Goal: Information Seeking & Learning: Compare options

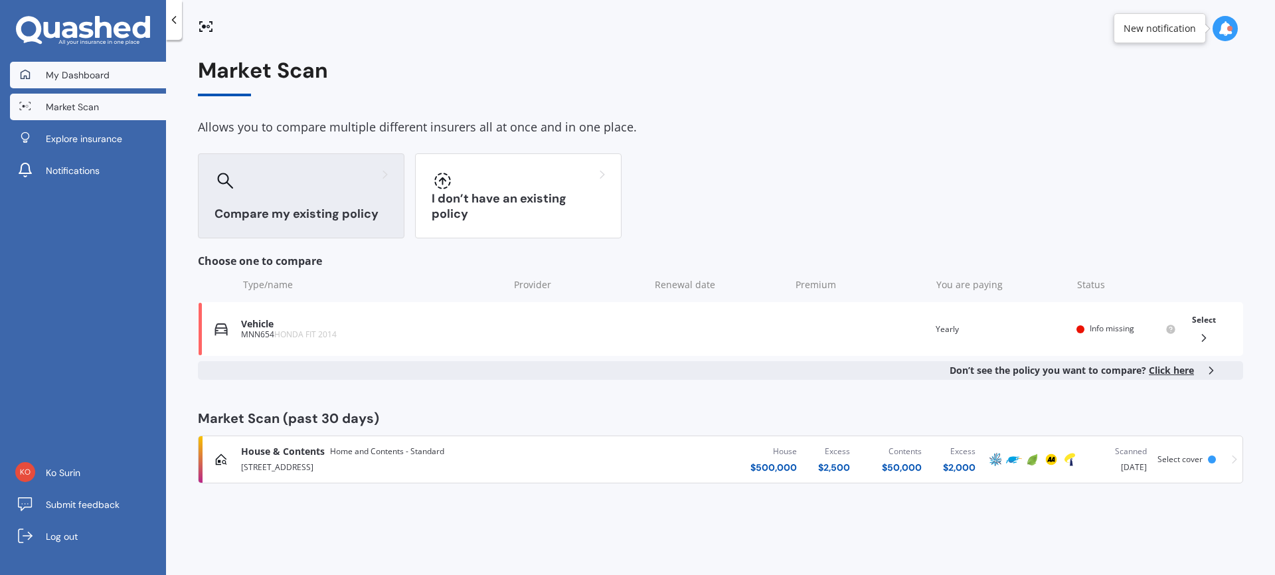
click at [72, 71] on span "My Dashboard" at bounding box center [78, 74] width 64 height 13
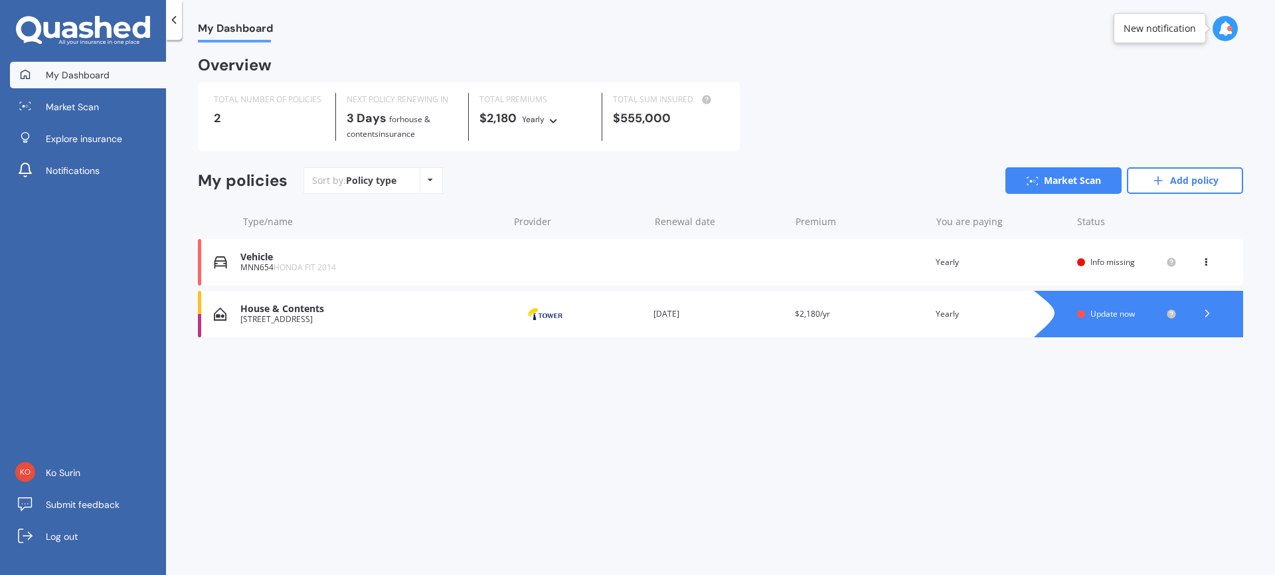
click at [1110, 313] on span "Update now" at bounding box center [1112, 313] width 44 height 11
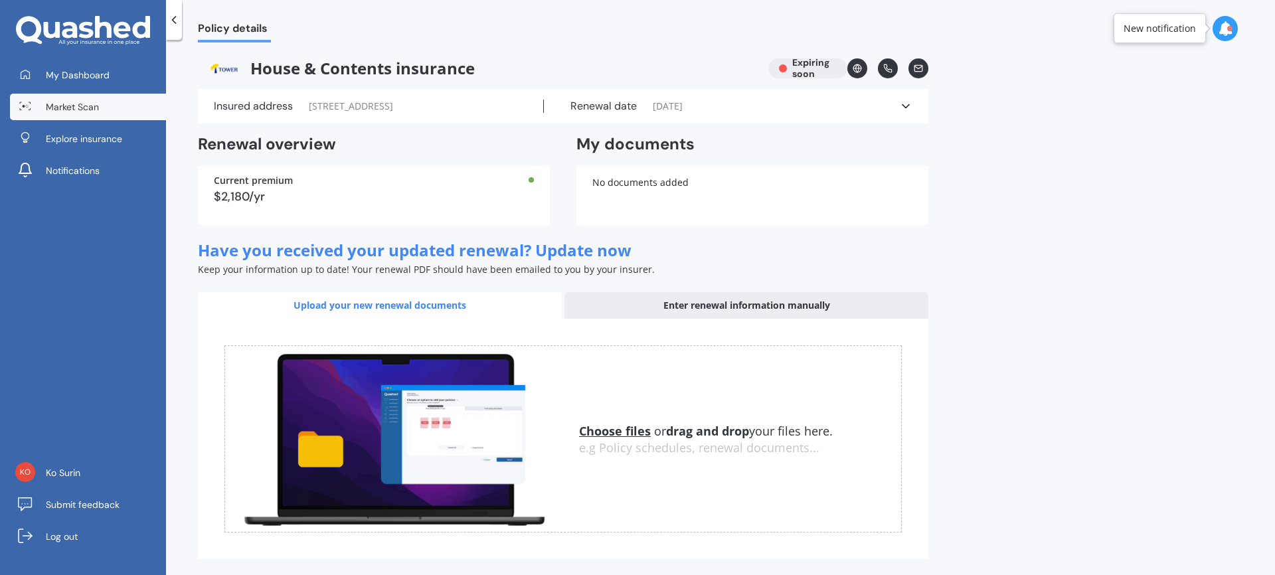
click at [76, 110] on span "Market Scan" at bounding box center [72, 106] width 53 height 13
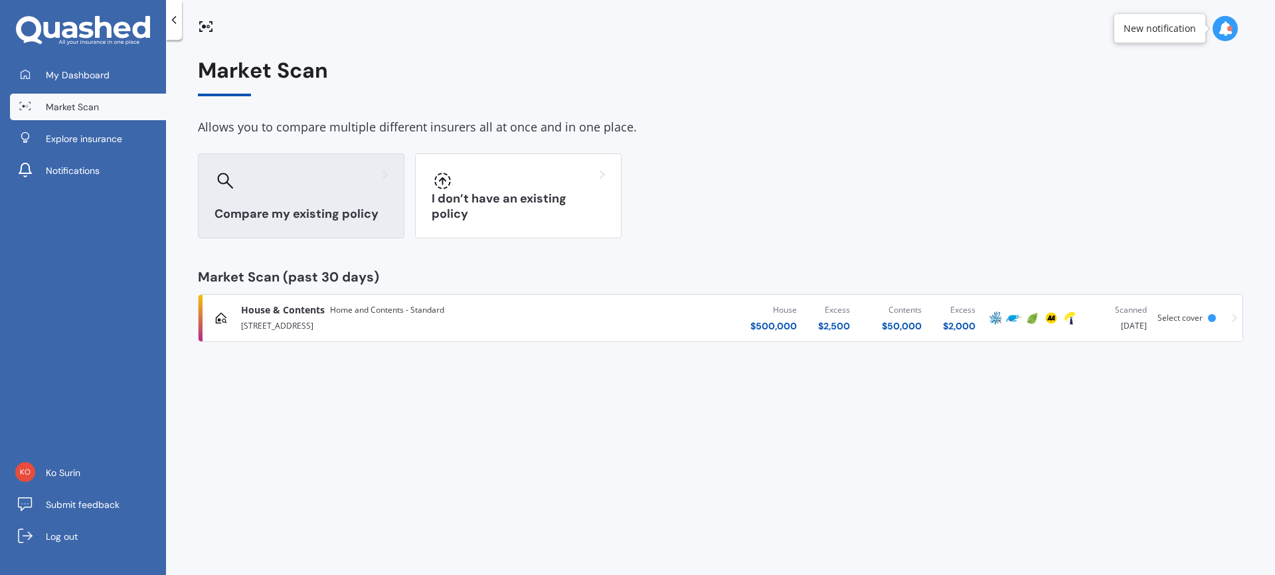
click at [285, 196] on div "Compare my existing policy" at bounding box center [301, 195] width 206 height 85
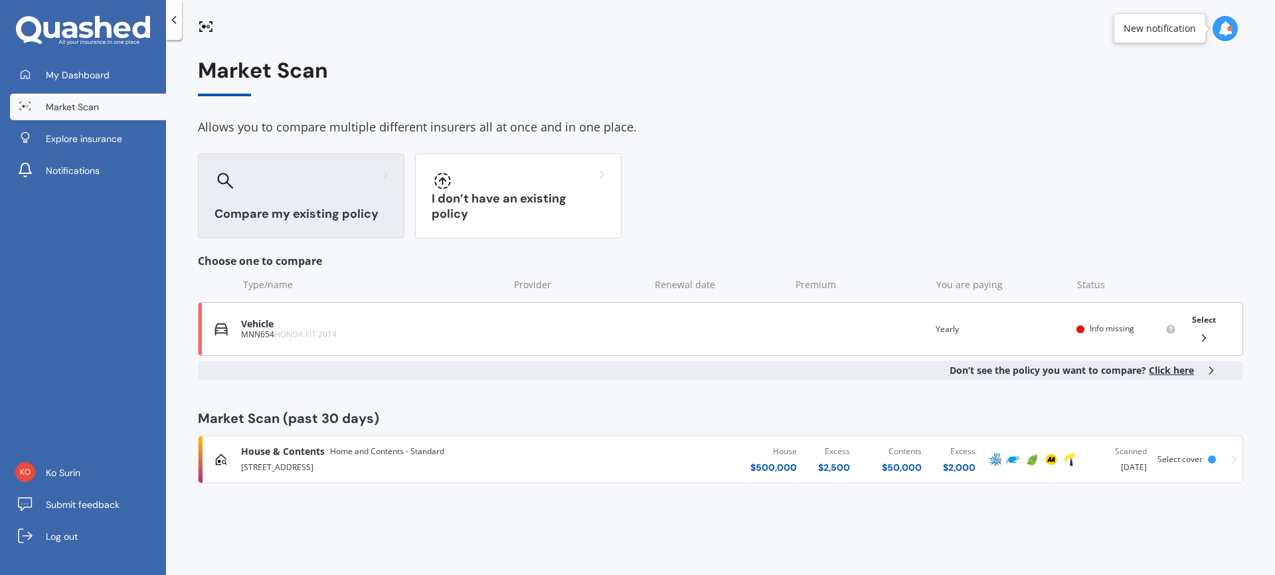
click at [1208, 319] on span "Select" at bounding box center [1204, 319] width 24 height 11
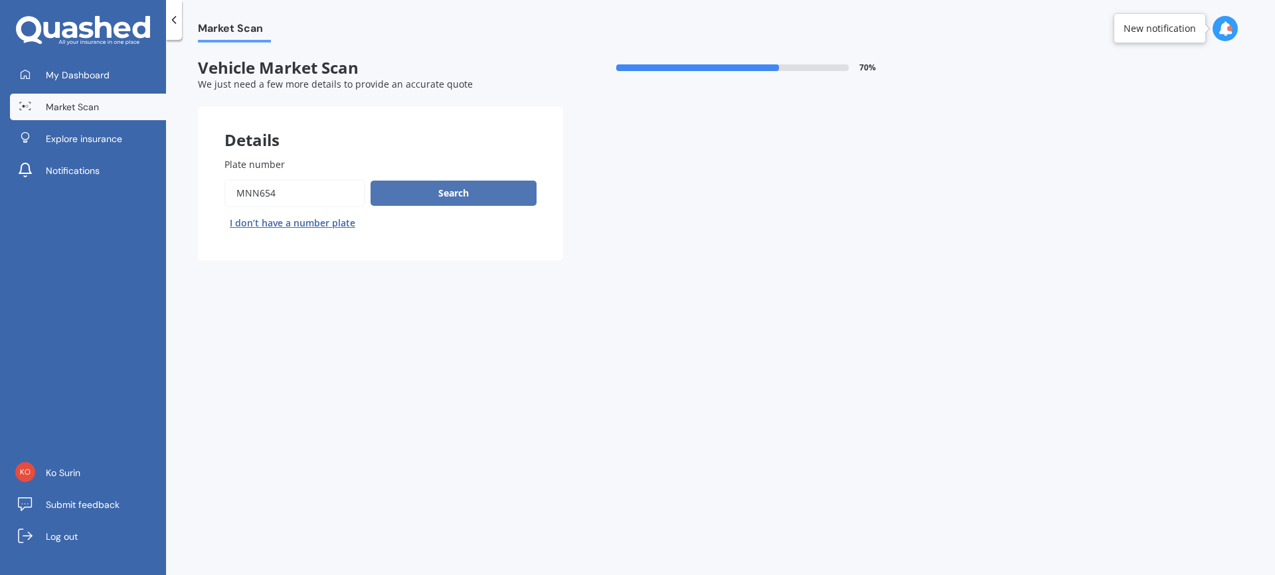
click at [471, 195] on button "Search" at bounding box center [453, 193] width 166 height 25
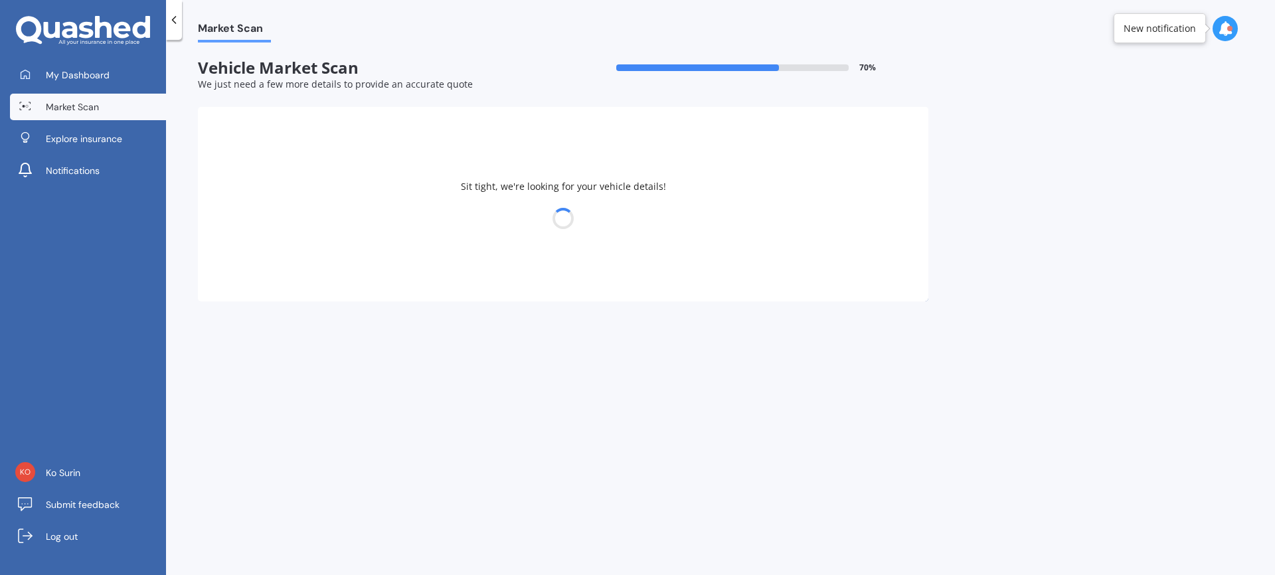
select select "18"
select select "07"
select select "1969"
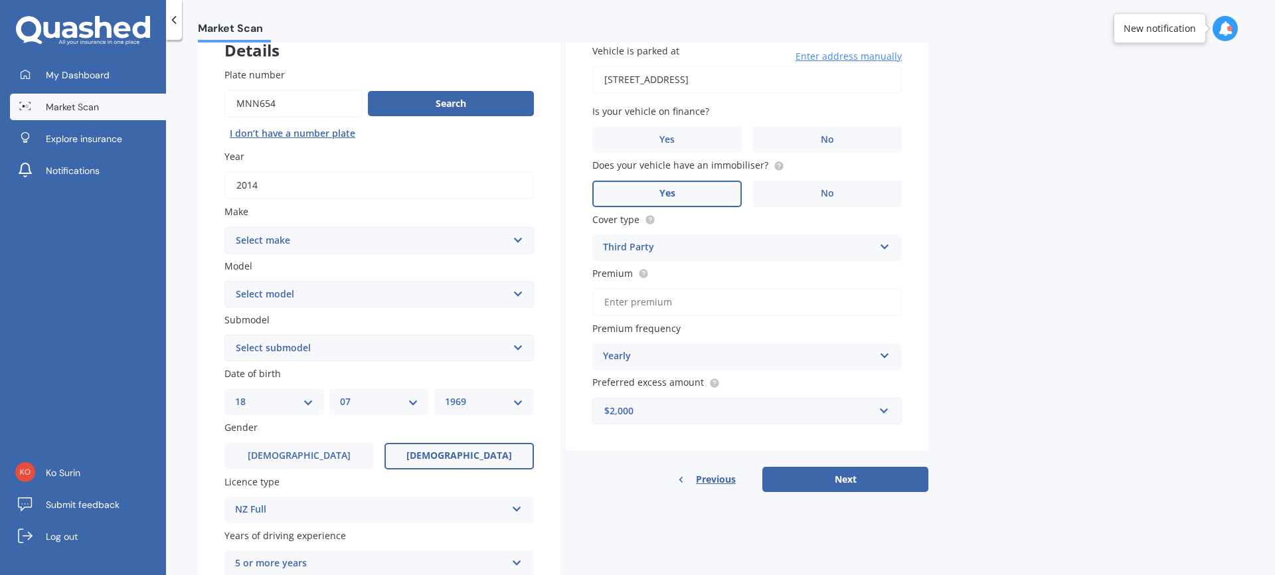
scroll to position [90, 0]
click at [616, 305] on input "Premium" at bounding box center [746, 301] width 309 height 28
type input "$121.00"
click at [880, 408] on input "text" at bounding box center [741, 410] width 297 height 25
click at [613, 386] on span "$2,000" at bounding box center [617, 385] width 29 height 13
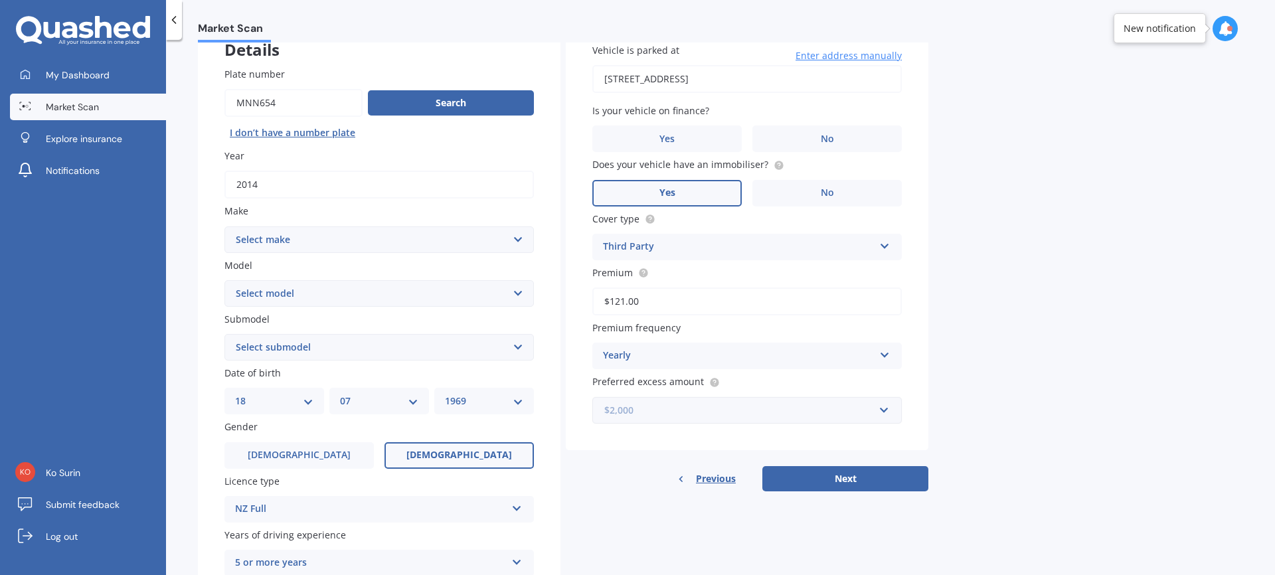
click at [884, 410] on input "text" at bounding box center [741, 410] width 297 height 25
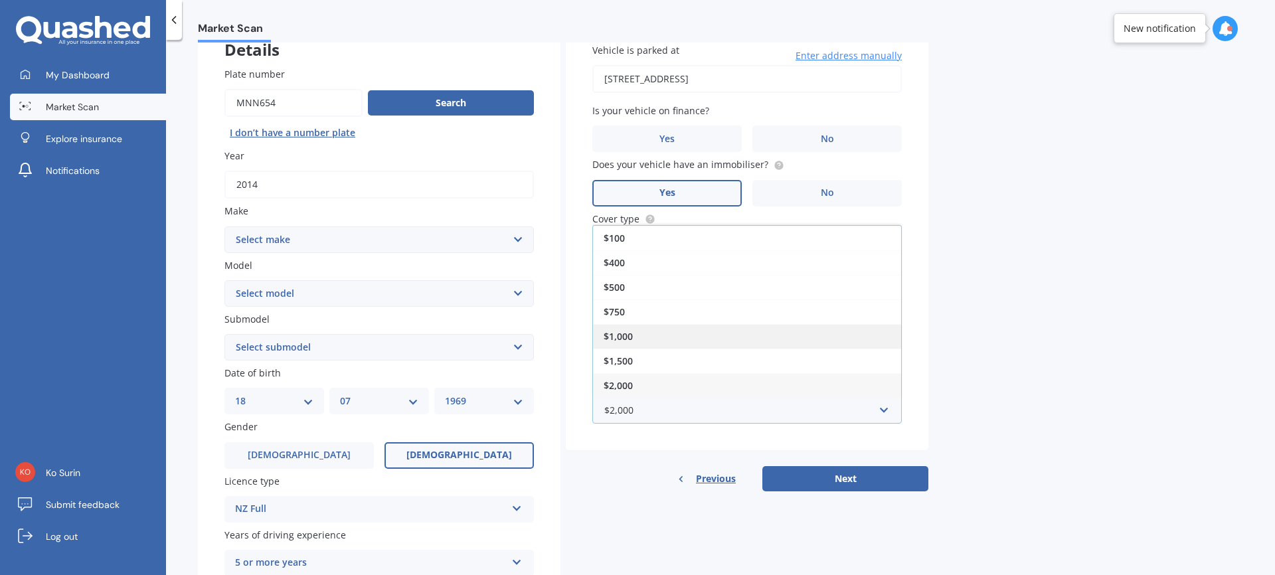
click at [829, 339] on div "$1,000" at bounding box center [747, 336] width 308 height 25
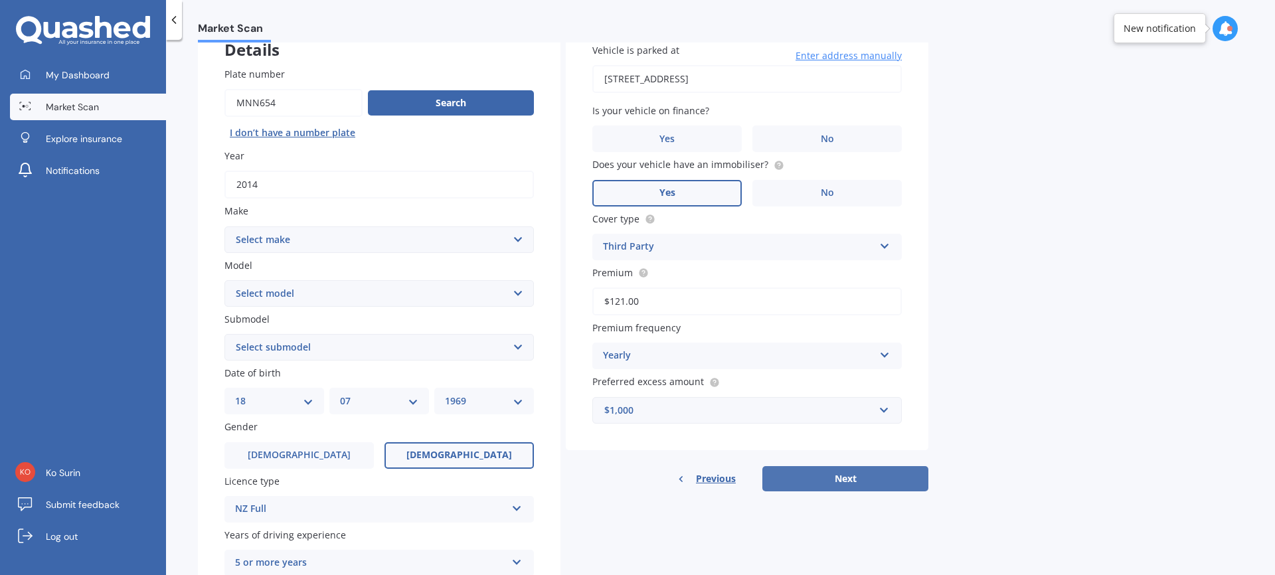
click at [842, 474] on button "Next" at bounding box center [845, 478] width 166 height 25
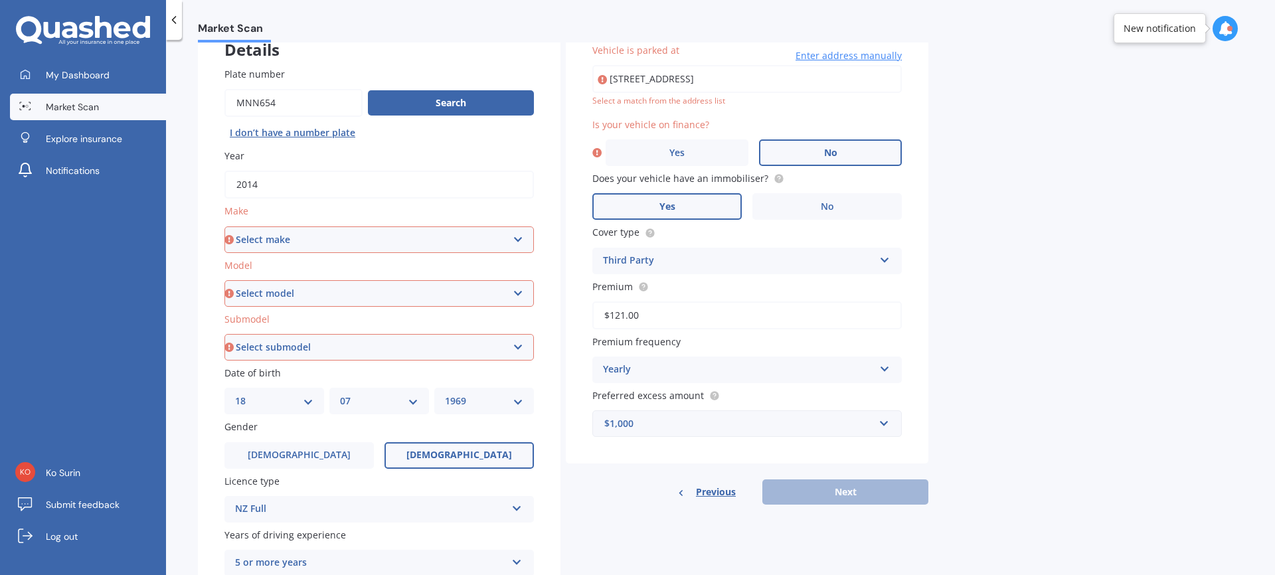
click at [814, 145] on label "No" at bounding box center [830, 152] width 143 height 27
click at [0, 0] on input "No" at bounding box center [0, 0] width 0 height 0
click at [663, 81] on input "[STREET_ADDRESS]" at bounding box center [746, 79] width 309 height 28
type input "[STREET_ADDRESS]"
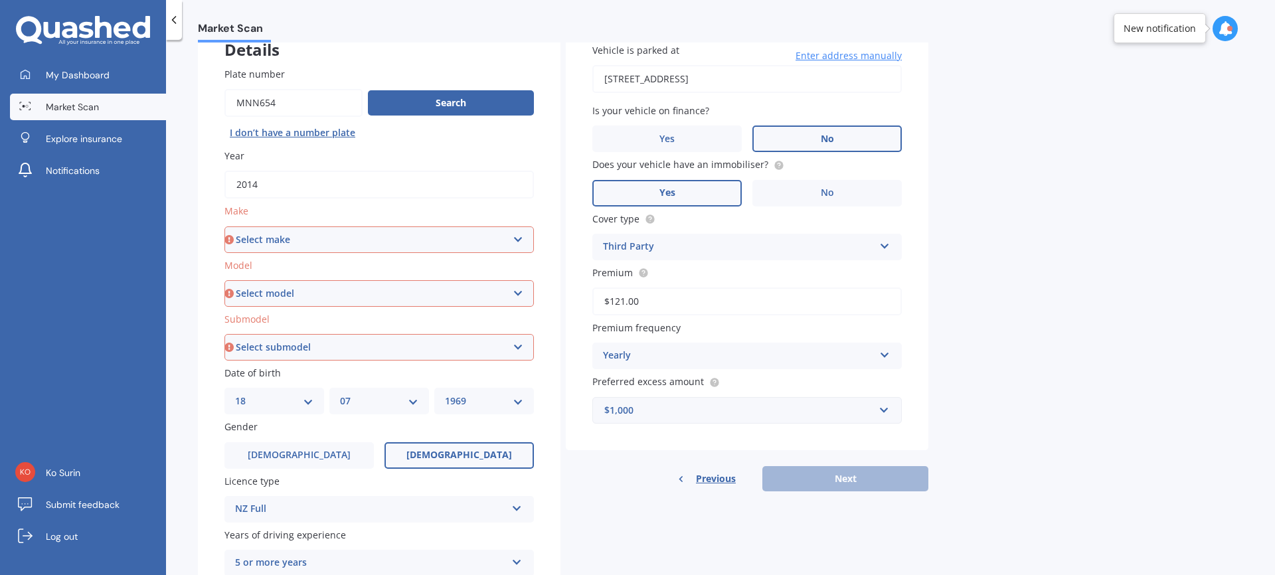
click at [521, 238] on select "Select make AC ALFA ROMEO ASTON [PERSON_NAME] AUDI AUSTIN BEDFORD Bentley BMW B…" at bounding box center [378, 239] width 309 height 27
select select "HONDA"
click at [521, 291] on select "Select model Accord Acty Acura Airwave Ascot Avancier Beat Capa City Civic Conc…" at bounding box center [378, 293] width 309 height 27
select select "FIT"
click at [516, 345] on select "Select submodel Diesel EV Hybrid Petrol" at bounding box center [378, 347] width 309 height 27
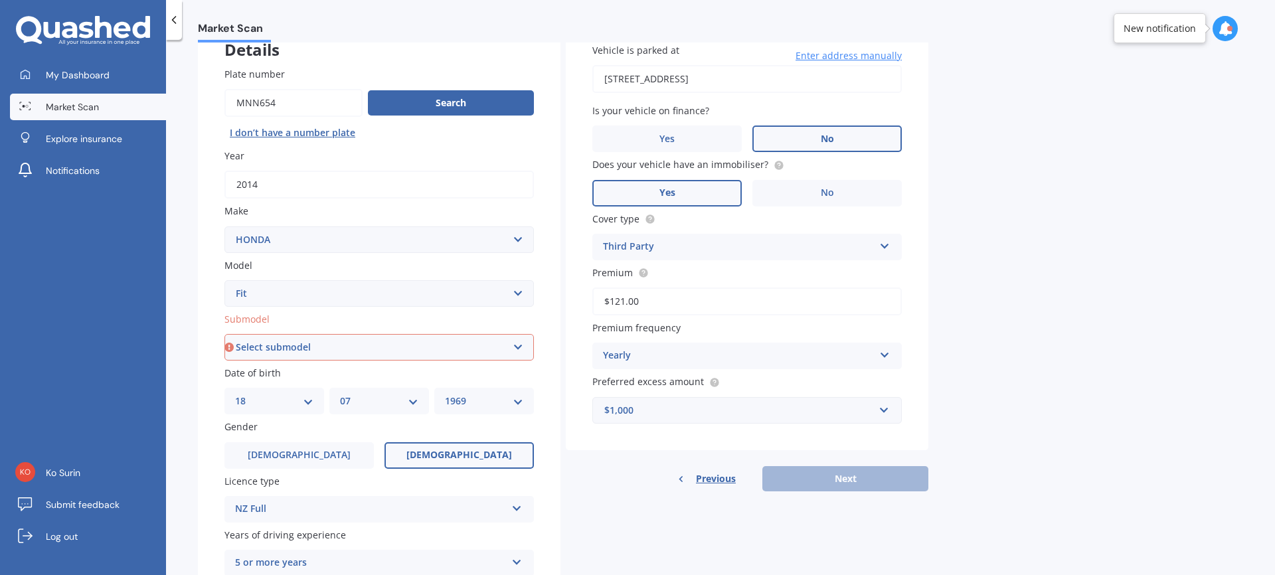
select select "HYBRID"
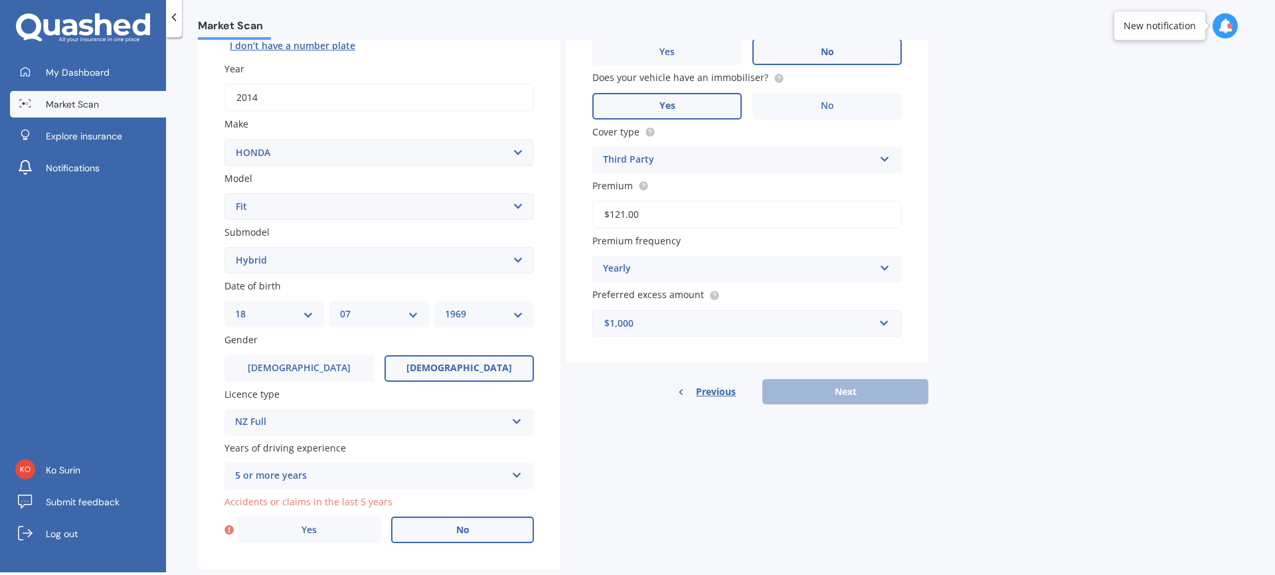
scroll to position [206, 0]
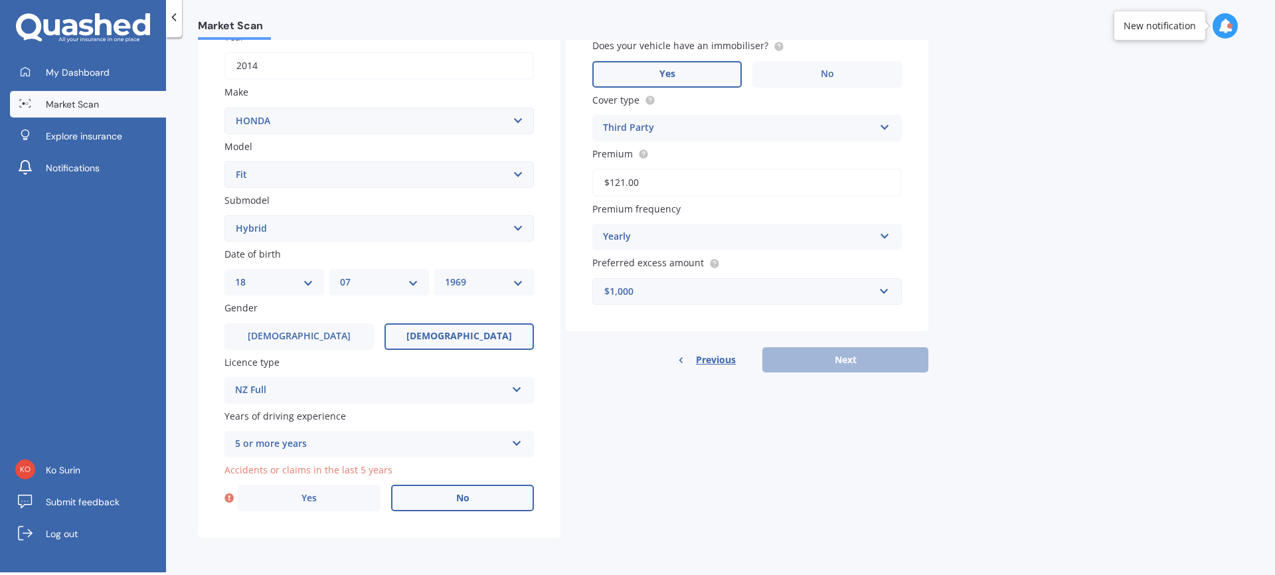
click at [475, 498] on label "No" at bounding box center [462, 498] width 143 height 27
click at [0, 0] on input "No" at bounding box center [0, 0] width 0 height 0
click at [840, 354] on button "Next" at bounding box center [845, 359] width 166 height 25
select select "18"
select select "07"
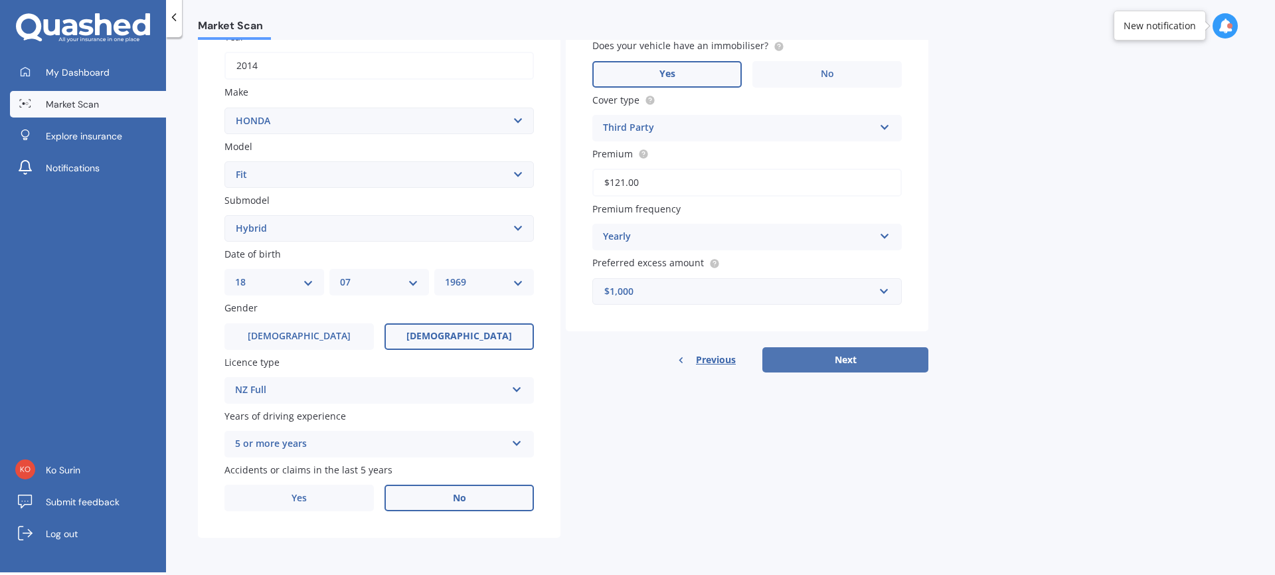
select select "1969"
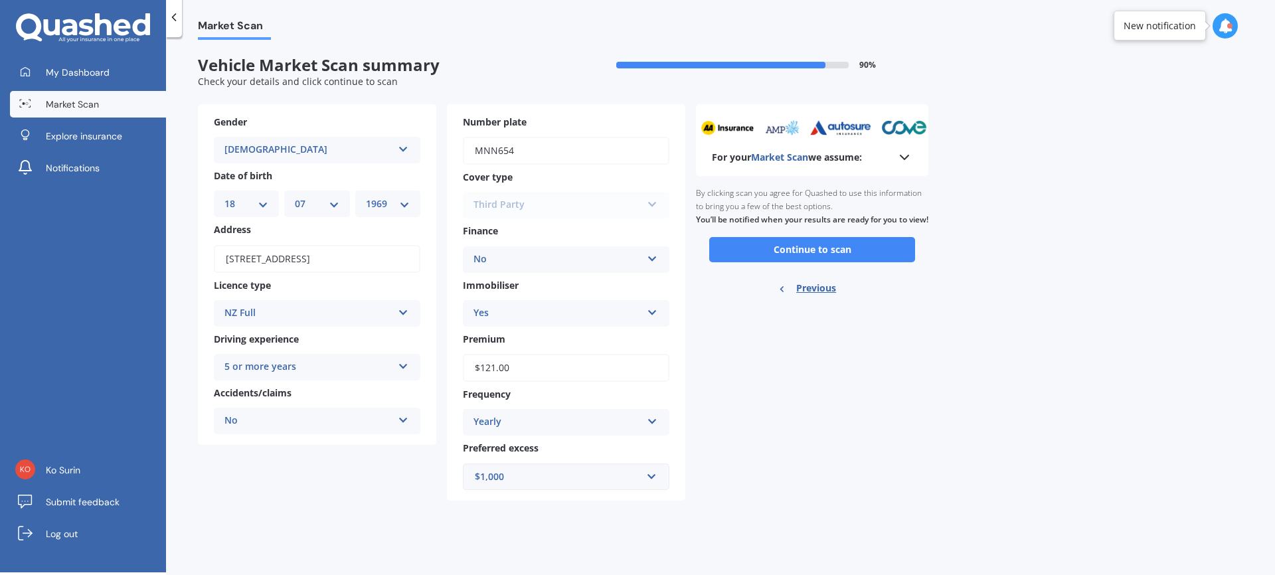
scroll to position [0, 0]
click at [801, 261] on button "Continue to scan" at bounding box center [812, 249] width 206 height 25
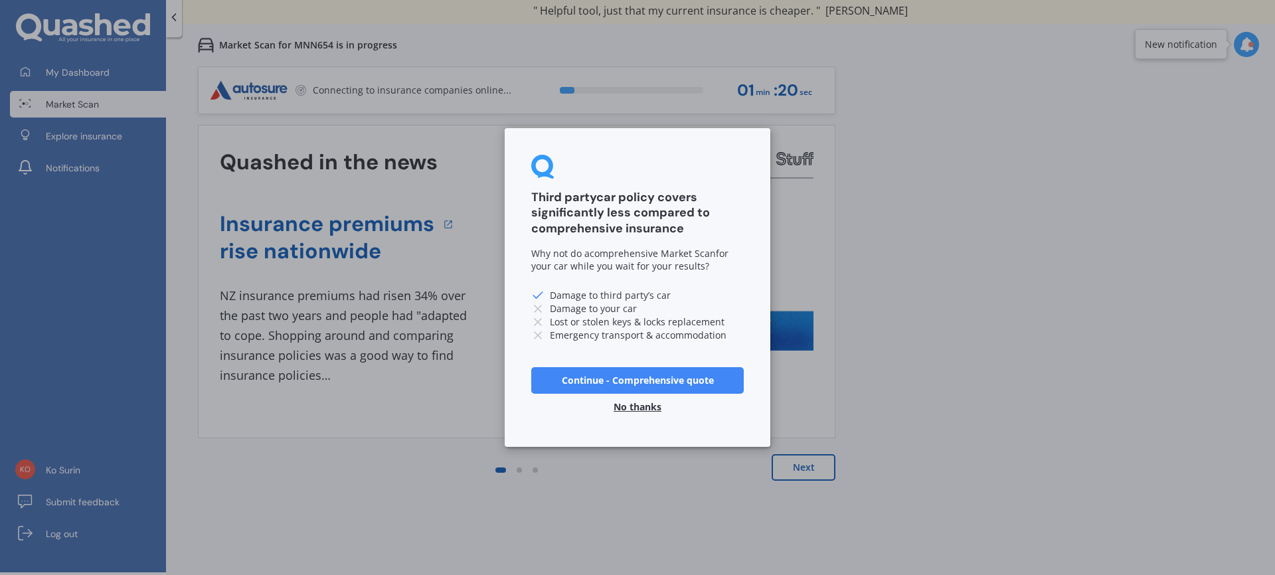
click at [640, 404] on button "No thanks" at bounding box center [637, 407] width 64 height 27
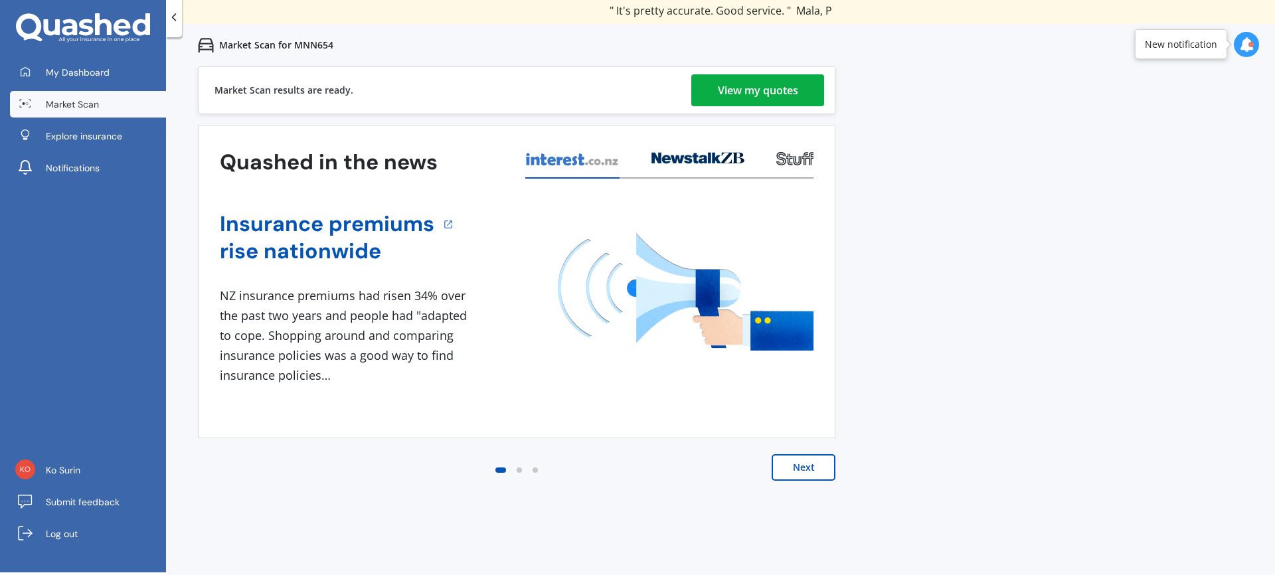
click at [734, 91] on div "View my quotes" at bounding box center [758, 90] width 80 height 32
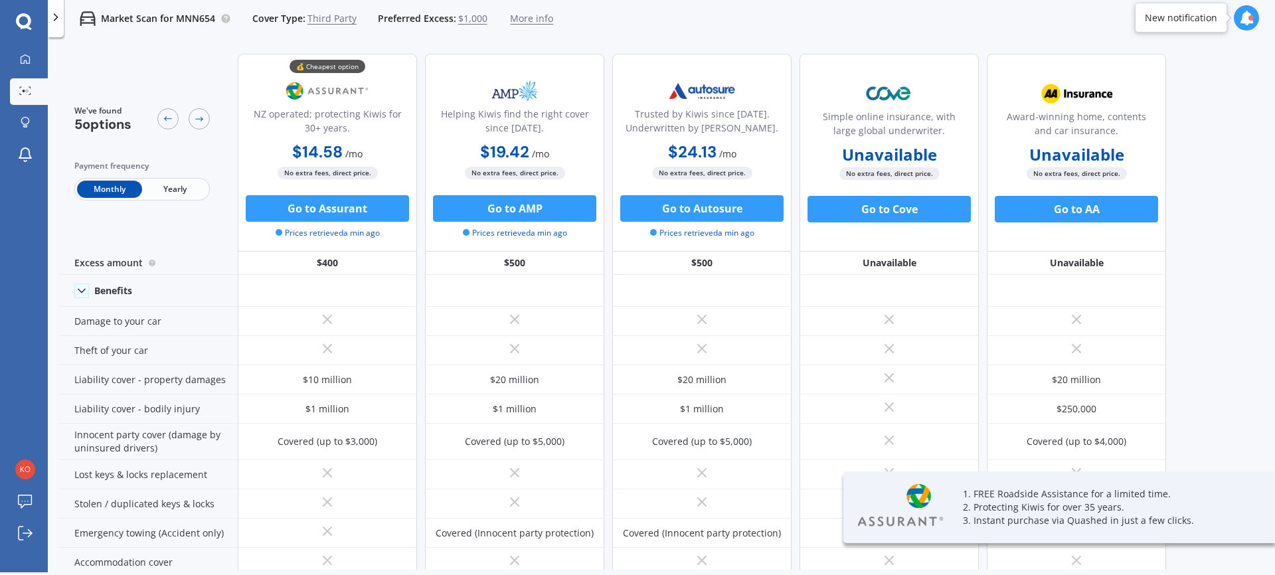
click at [172, 190] on span "Yearly" at bounding box center [174, 189] width 65 height 17
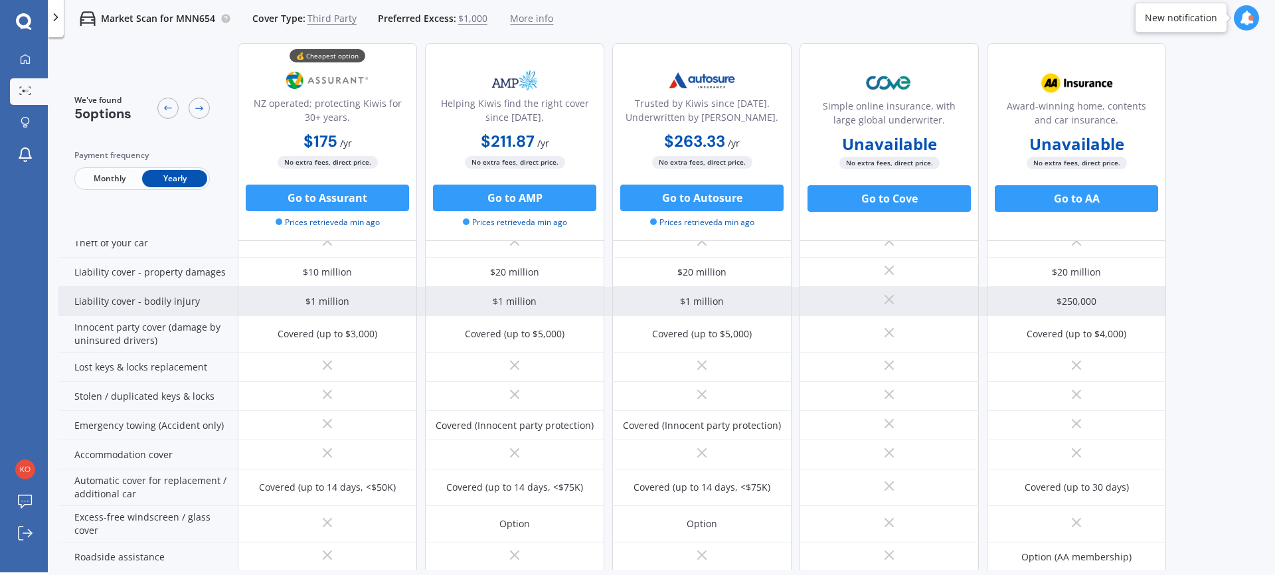
scroll to position [114, 0]
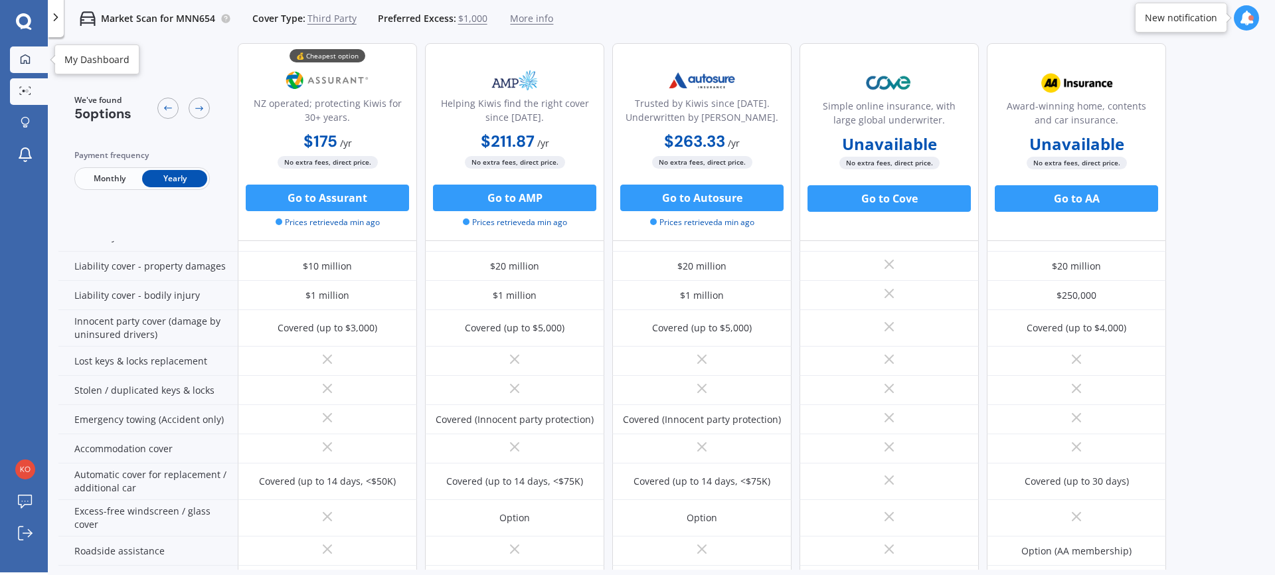
click at [21, 57] on icon at bounding box center [25, 59] width 11 height 11
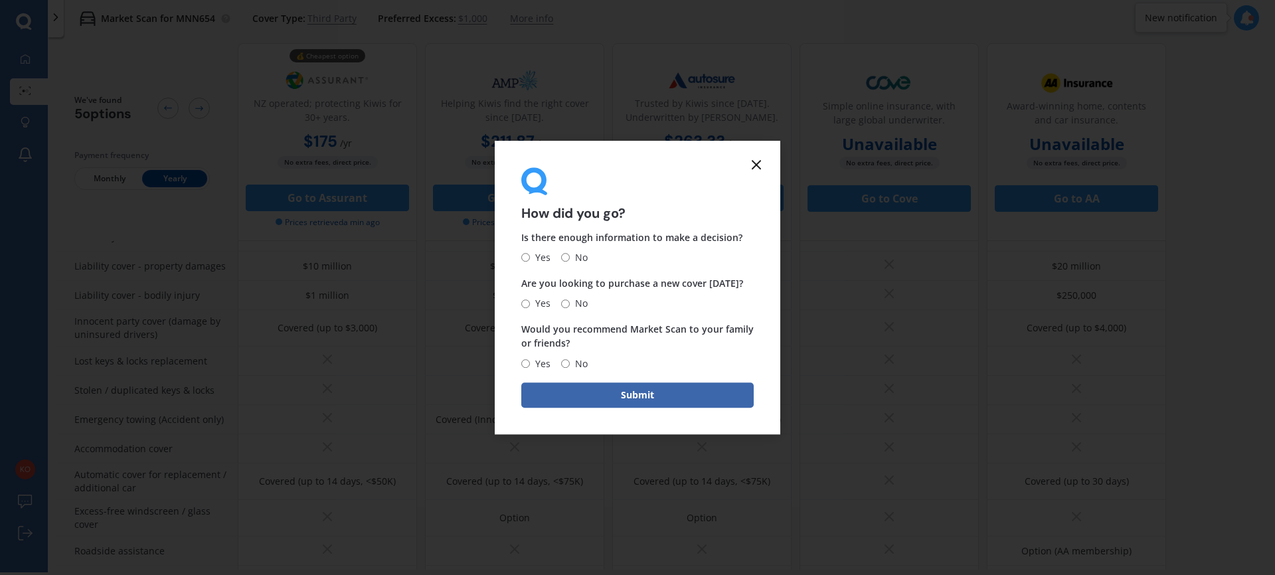
click at [755, 163] on line at bounding box center [756, 165] width 8 height 8
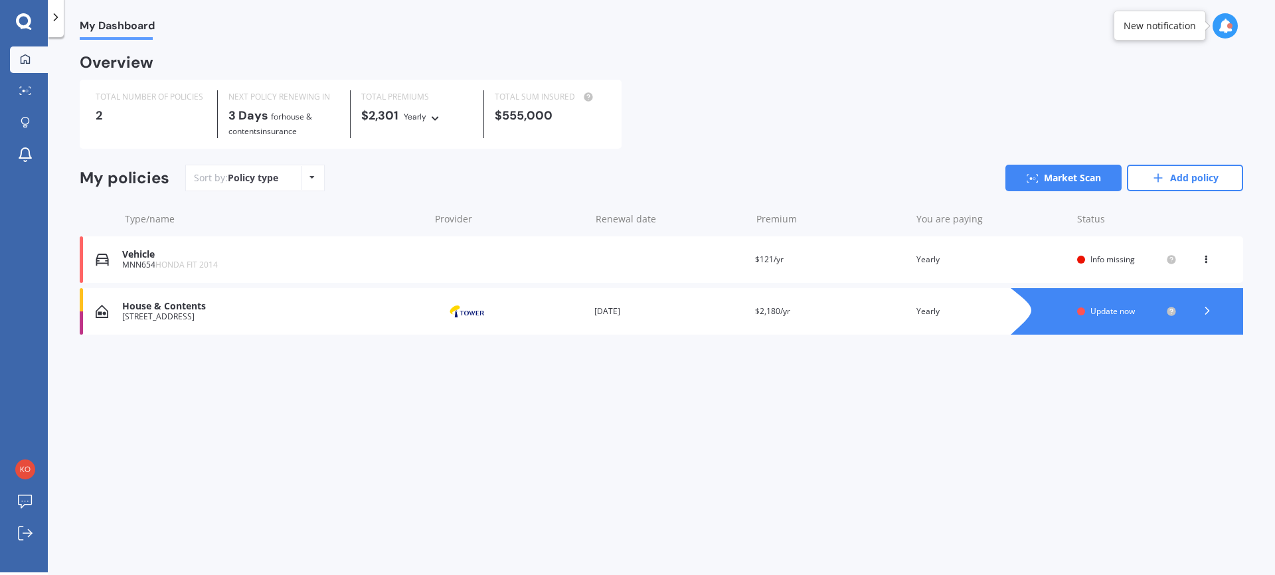
click at [112, 29] on span "My Dashboard" at bounding box center [117, 28] width 75 height 18
click at [94, 22] on span "My Dashboard" at bounding box center [117, 28] width 75 height 18
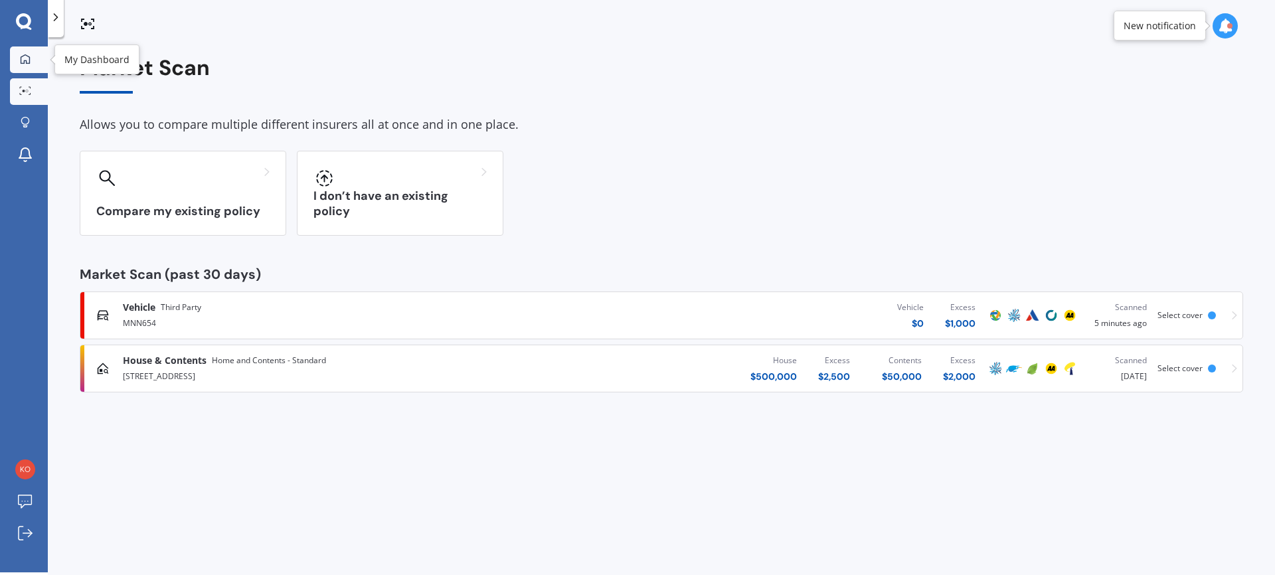
click at [25, 64] on icon at bounding box center [25, 59] width 11 height 11
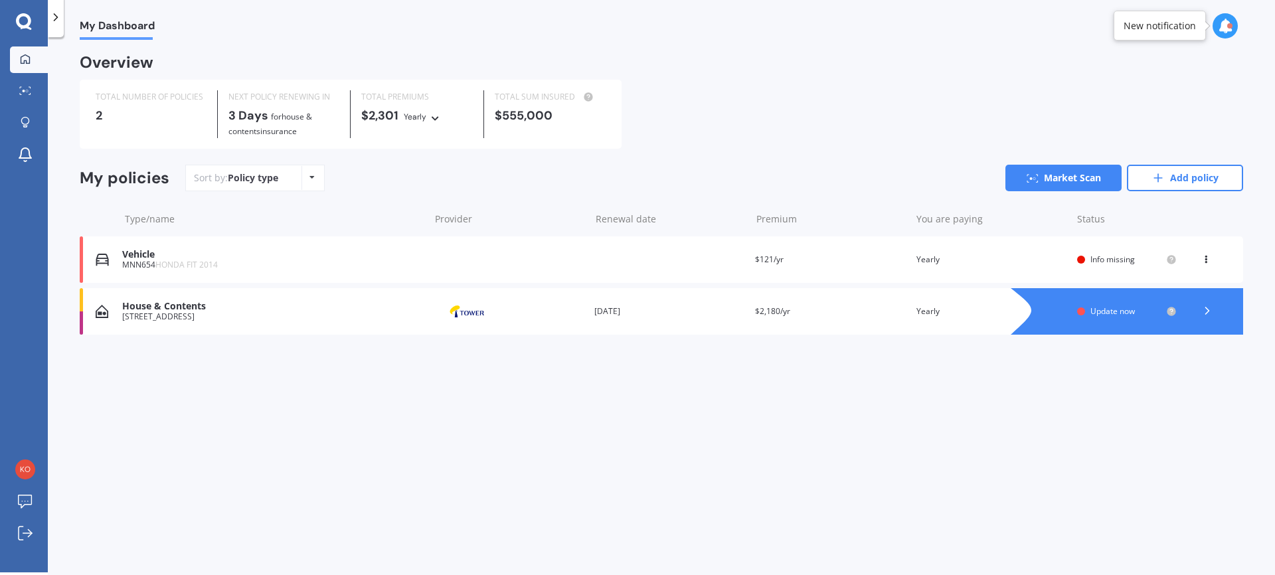
click at [176, 303] on div "House & Contents" at bounding box center [272, 306] width 301 height 11
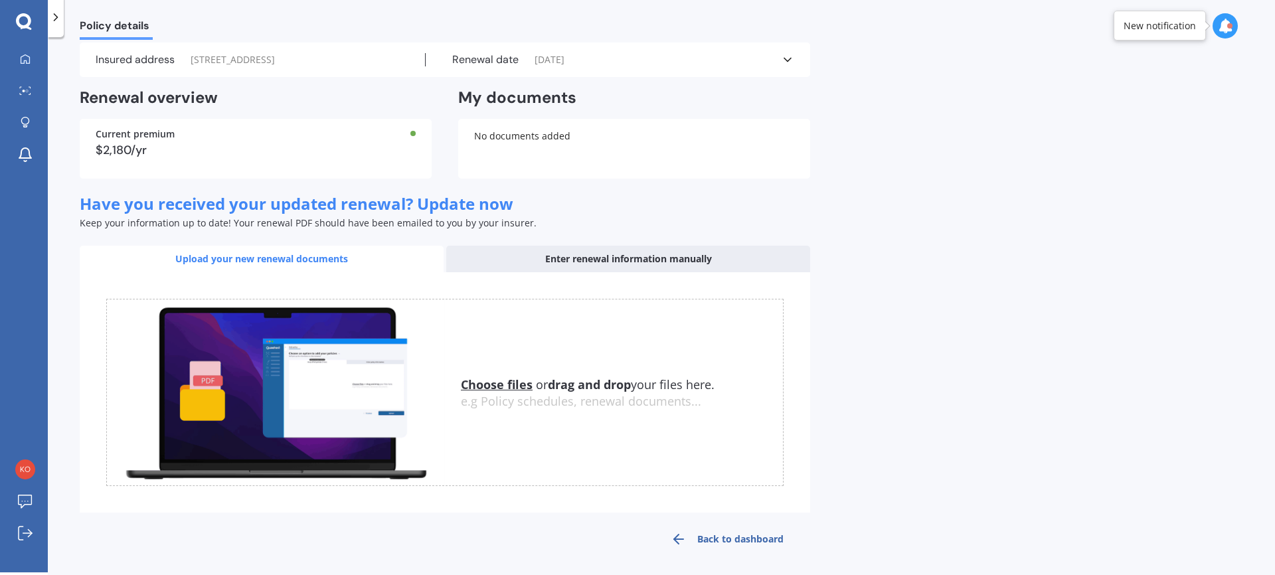
scroll to position [50, 0]
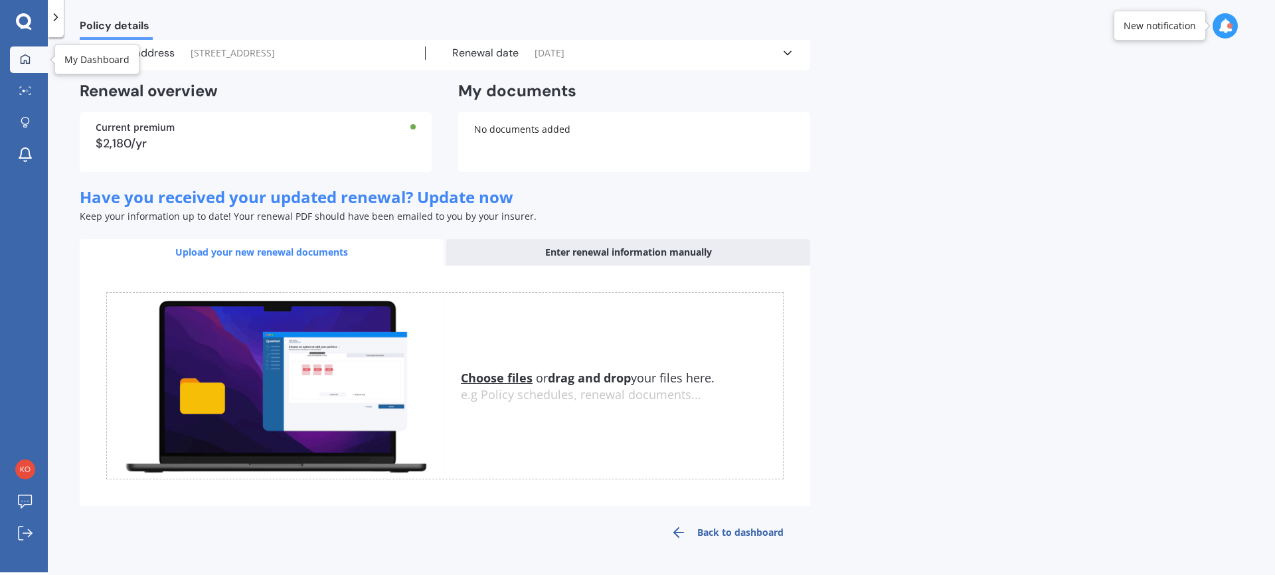
click at [21, 56] on icon at bounding box center [25, 58] width 9 height 9
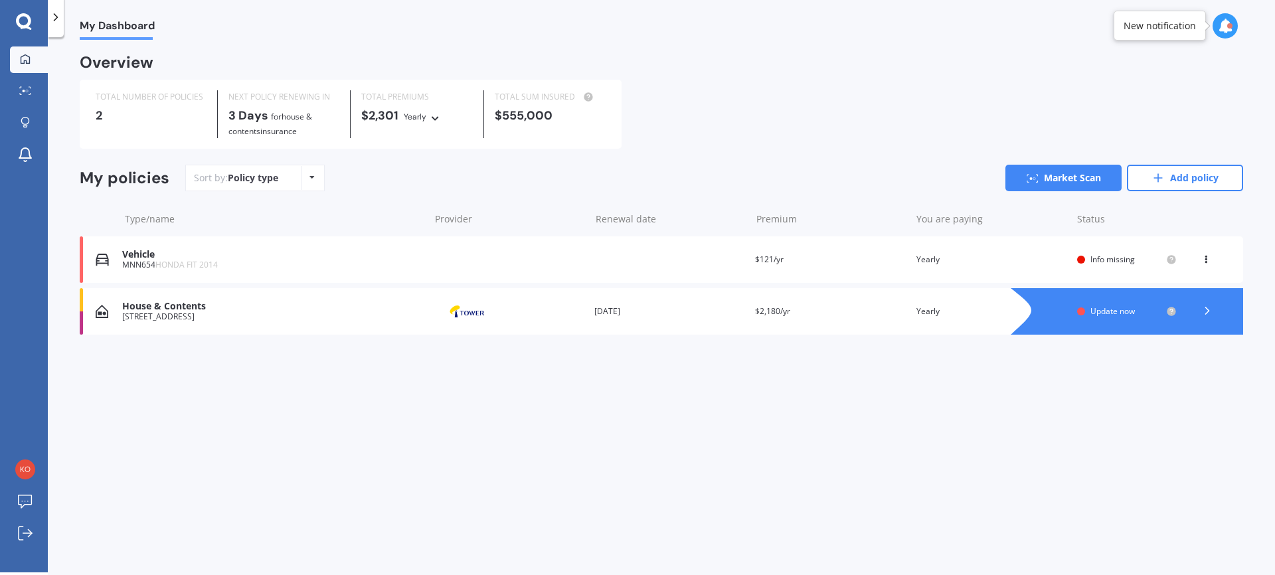
scroll to position [0, 0]
click at [1206, 305] on icon at bounding box center [1206, 310] width 13 height 13
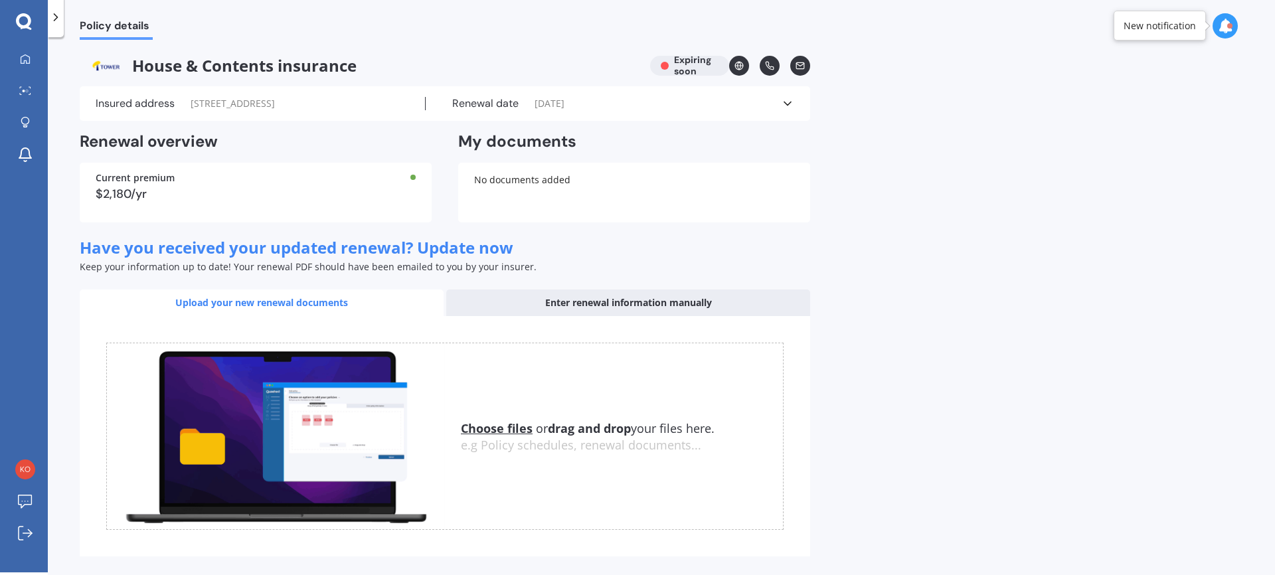
click at [1236, 29] on div at bounding box center [1224, 25] width 25 height 25
click at [1118, 158] on div "[STREET_ADDRESS]" at bounding box center [1117, 159] width 72 height 9
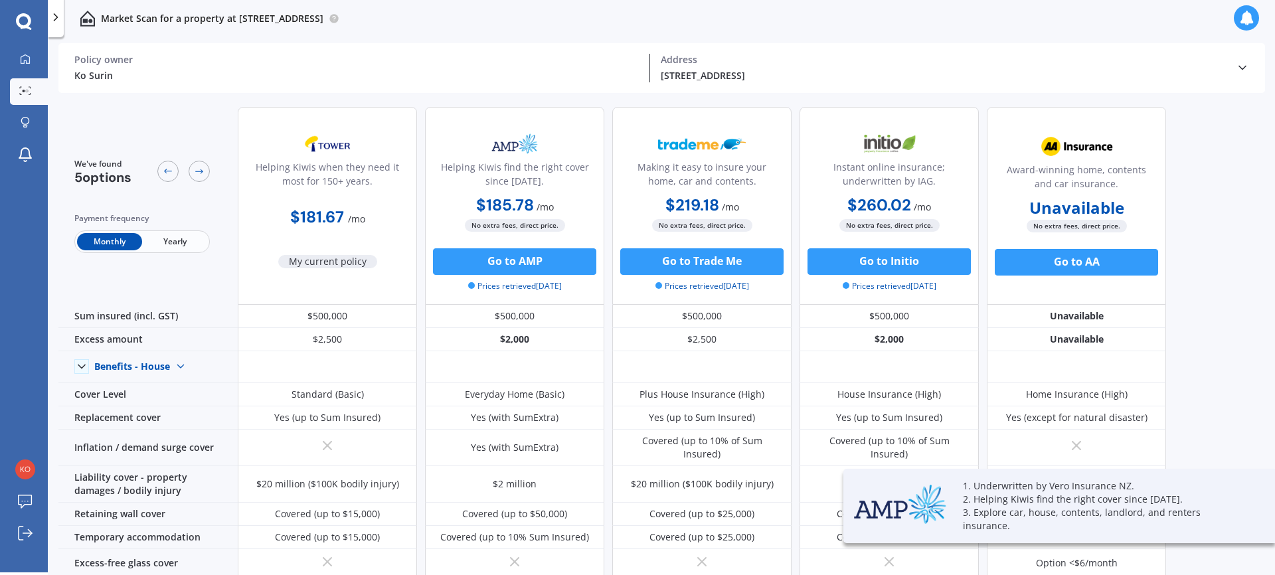
click at [173, 246] on span "Yearly" at bounding box center [174, 241] width 65 height 17
